Goal: Task Accomplishment & Management: Manage account settings

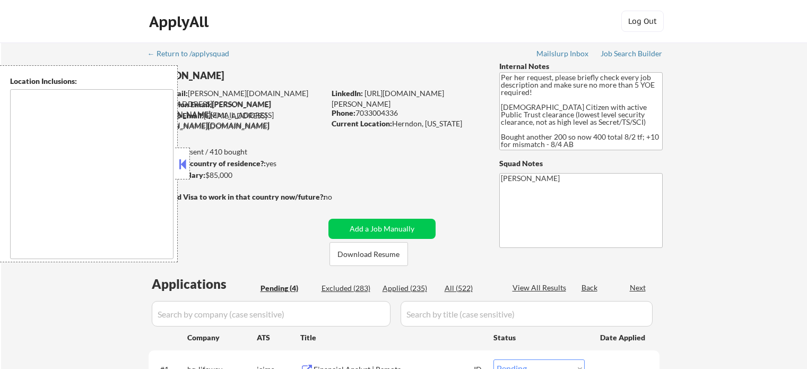
select select ""pending""
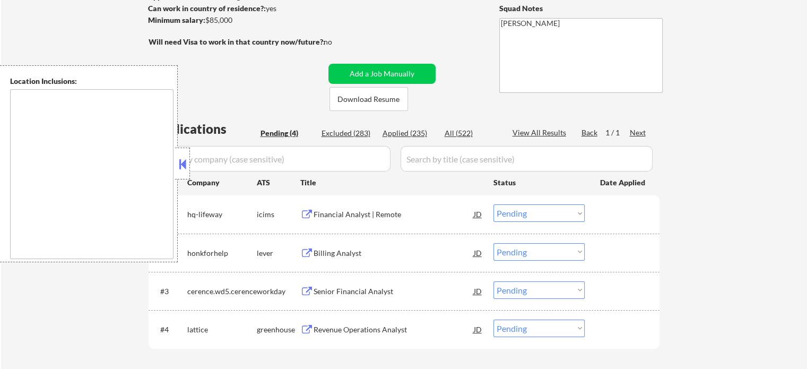
scroll to position [212, 0]
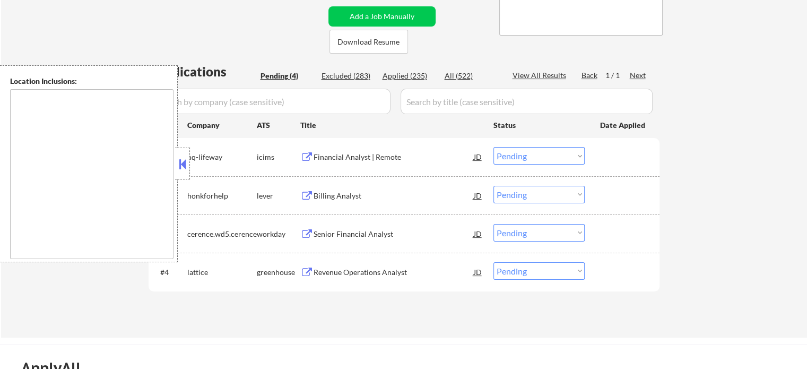
click at [329, 193] on div "Billing Analyst" at bounding box center [394, 196] width 160 height 11
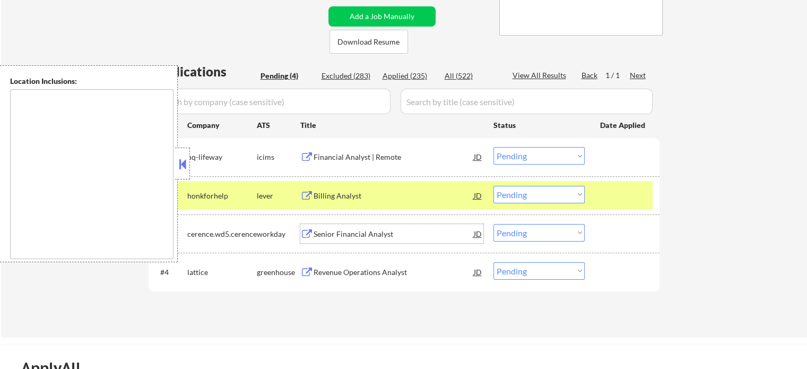
click at [328, 235] on div "Senior Financial Analyst" at bounding box center [394, 234] width 160 height 11
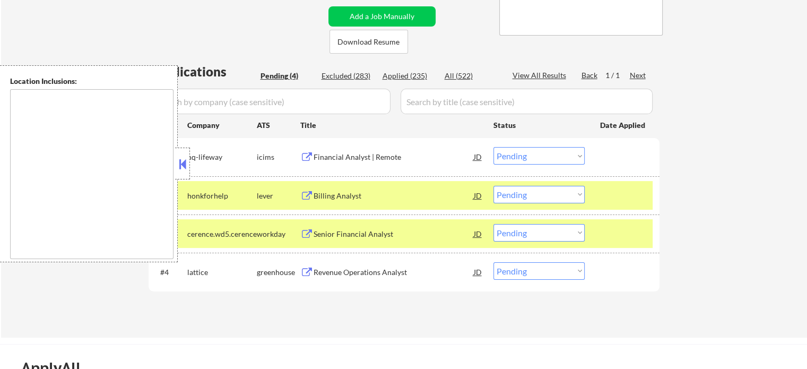
click at [325, 267] on div "Revenue Operations Analyst" at bounding box center [394, 272] width 160 height 11
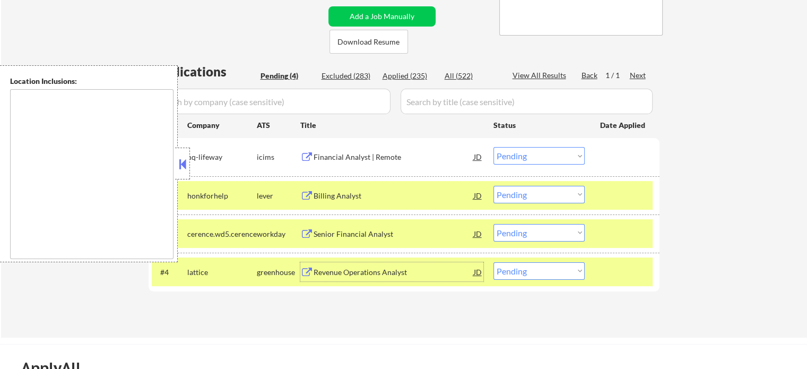
scroll to position [265, 0]
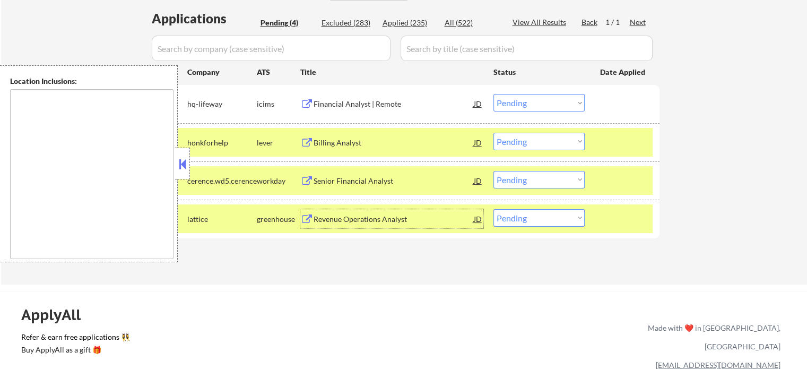
click at [546, 136] on select "Choose an option... Pending Applied Excluded (Questions) Excluded (Expired) Exc…" at bounding box center [539, 142] width 91 height 18
click at [494, 133] on select "Choose an option... Pending Applied Excluded (Questions) Excluded (Expired) Exc…" at bounding box center [539, 142] width 91 height 18
select select ""pending""
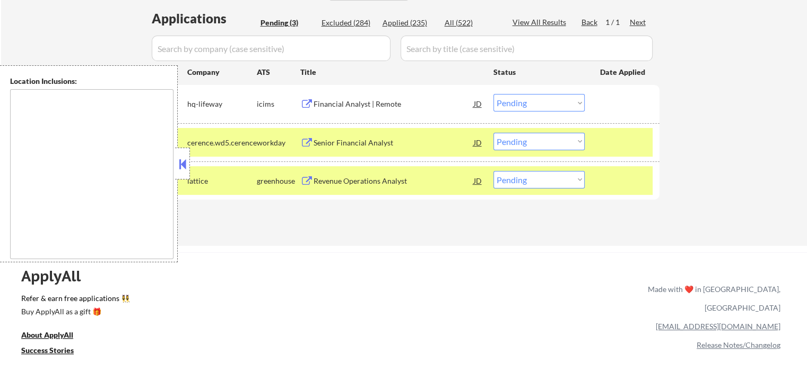
drag, startPoint x: 526, startPoint y: 183, endPoint x: 533, endPoint y: 186, distance: 7.6
click at [526, 183] on select "Choose an option... Pending Applied Excluded (Questions) Excluded (Expired) Exc…" at bounding box center [539, 180] width 91 height 18
select select ""excluded""
click at [494, 171] on select "Choose an option... Pending Applied Excluded (Questions) Excluded (Expired) Exc…" at bounding box center [539, 180] width 91 height 18
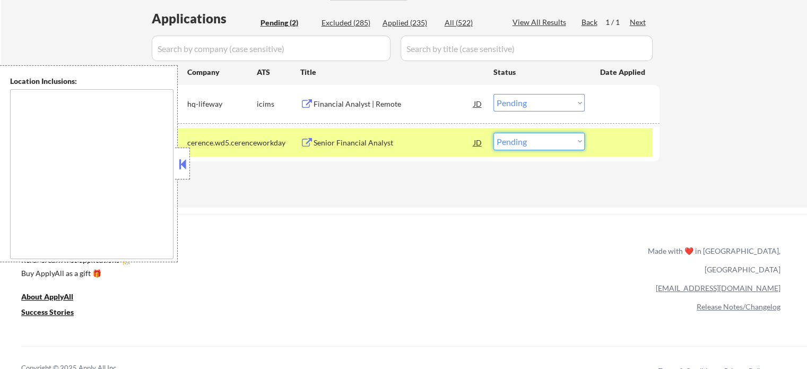
click at [514, 136] on select "Choose an option... Pending Applied Excluded (Questions) Excluded (Expired) Exc…" at bounding box center [539, 142] width 91 height 18
select select ""applied""
click at [494, 133] on select "Choose an option... Pending Applied Excluded (Questions) Excluded (Expired) Exc…" at bounding box center [539, 142] width 91 height 18
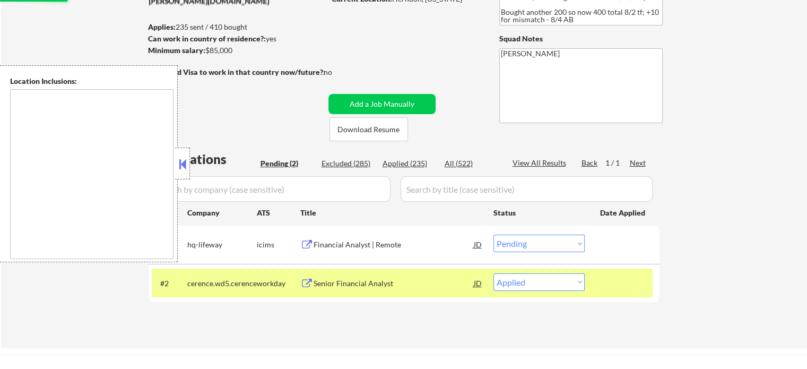
scroll to position [106, 0]
